Goal: Transaction & Acquisition: Obtain resource

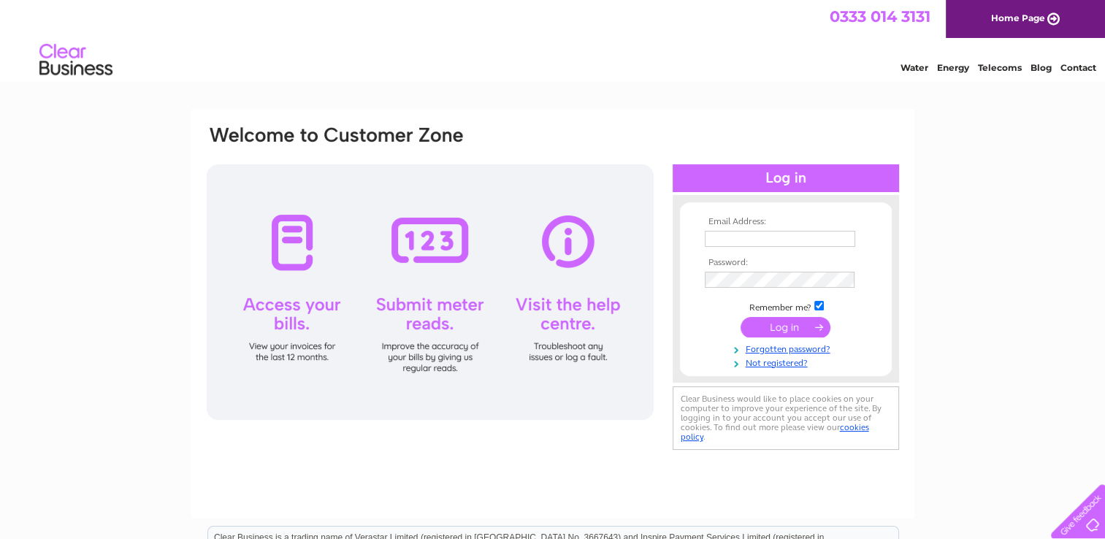
click at [757, 247] on input "text" at bounding box center [780, 239] width 151 height 16
type input "[EMAIL_ADDRESS][DOMAIN_NAME]"
click at [741, 318] on input "submit" at bounding box center [786, 328] width 90 height 20
click at [769, 327] on input "submit" at bounding box center [786, 328] width 90 height 20
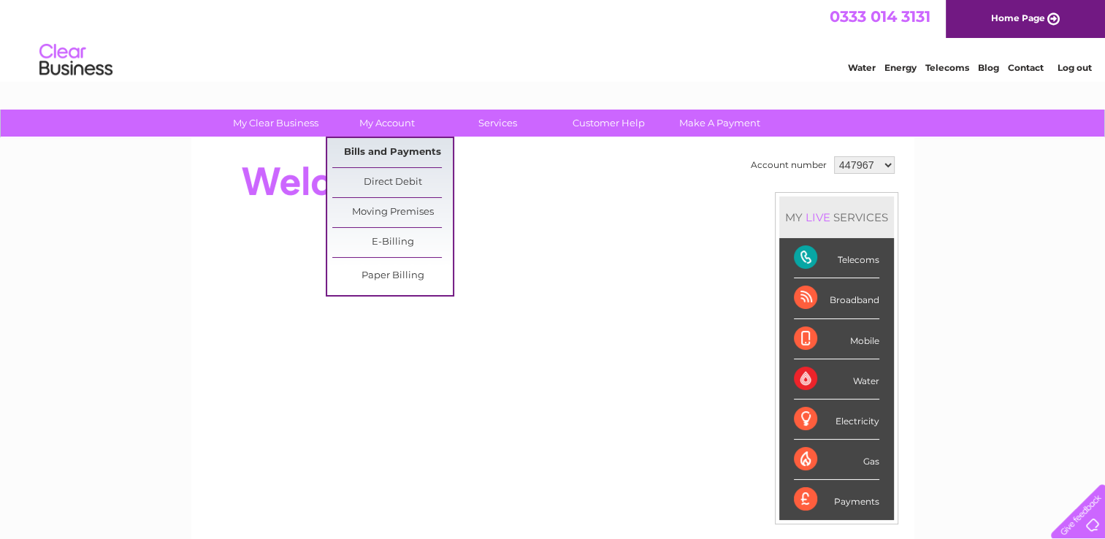
click at [384, 151] on link "Bills and Payments" at bounding box center [392, 152] width 121 height 29
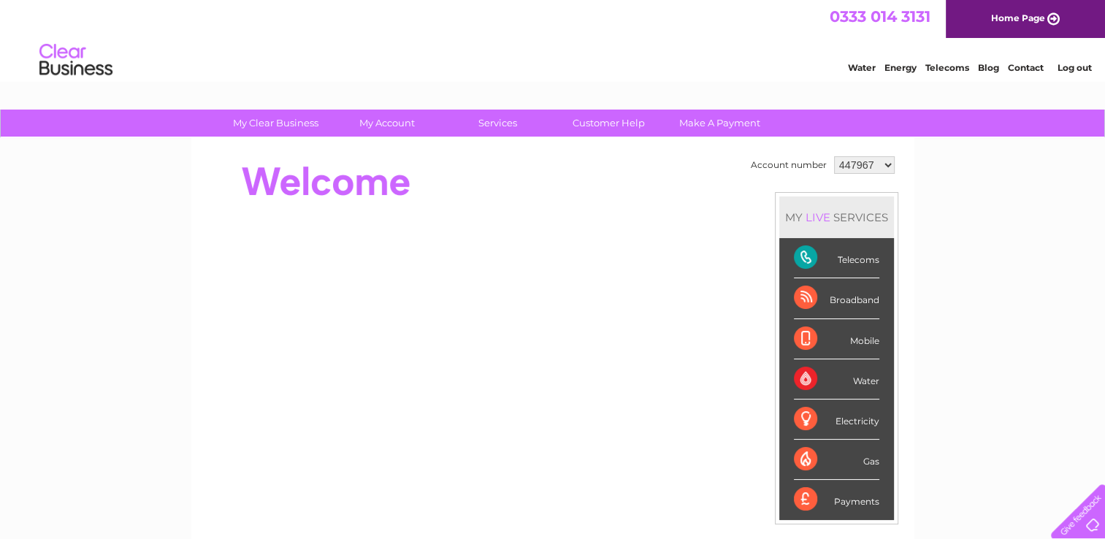
click at [873, 167] on select "447967 1083770" at bounding box center [864, 165] width 61 height 18
select select "1083770"
click at [834, 156] on select "447967 1083770" at bounding box center [864, 165] width 61 height 18
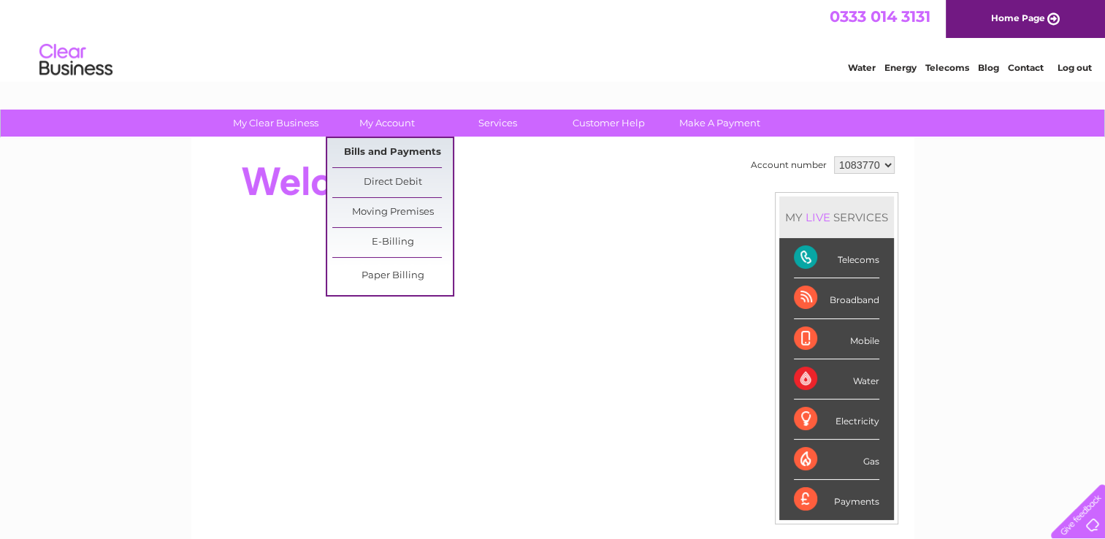
click at [381, 147] on link "Bills and Payments" at bounding box center [392, 152] width 121 height 29
click at [392, 153] on link "Bills and Payments" at bounding box center [392, 152] width 121 height 29
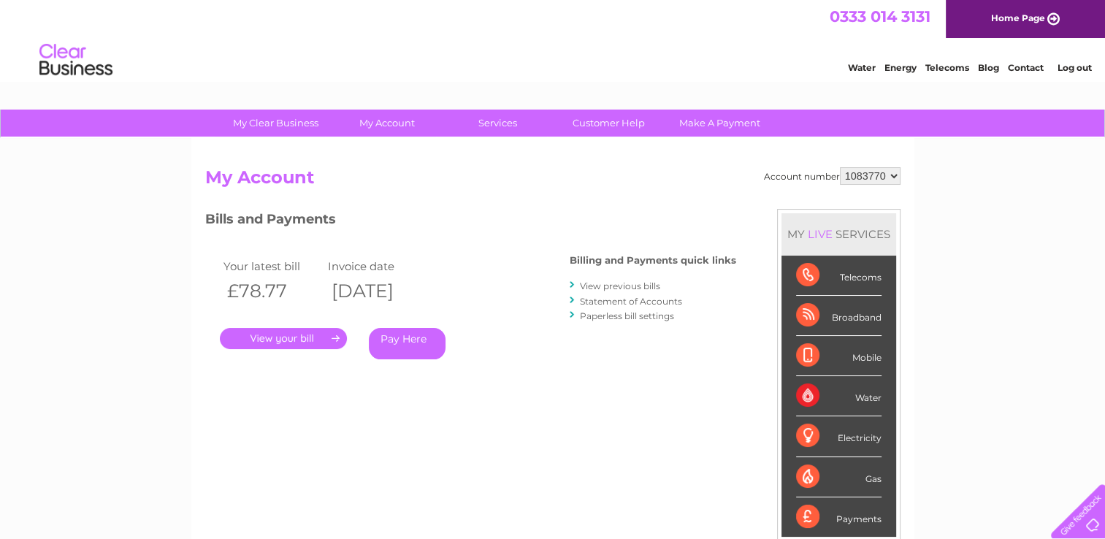
click at [265, 335] on link "." at bounding box center [283, 338] width 127 height 21
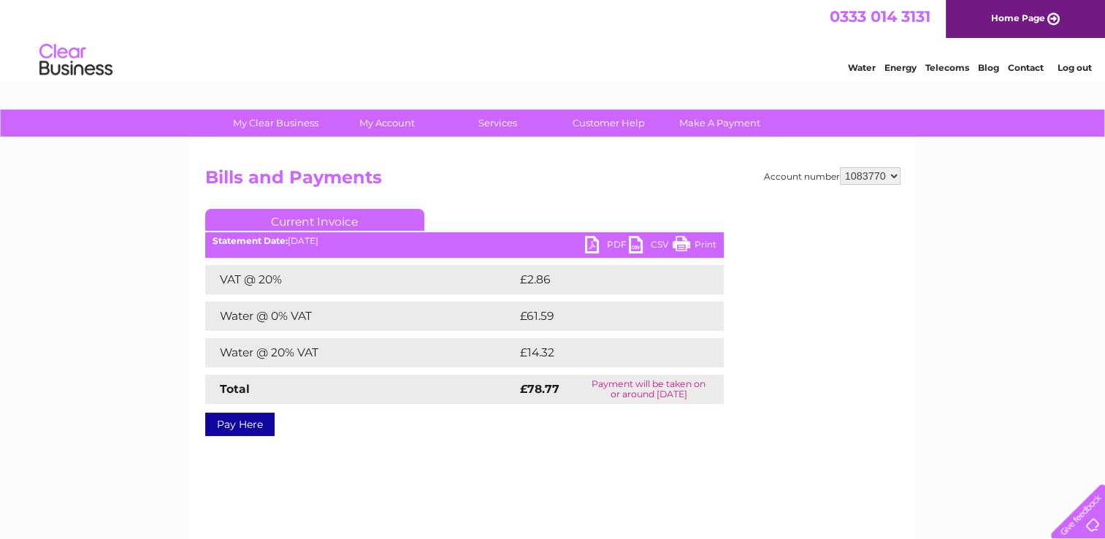
click at [606, 243] on link "PDF" at bounding box center [607, 246] width 44 height 21
